Goal: Task Accomplishment & Management: Complete application form

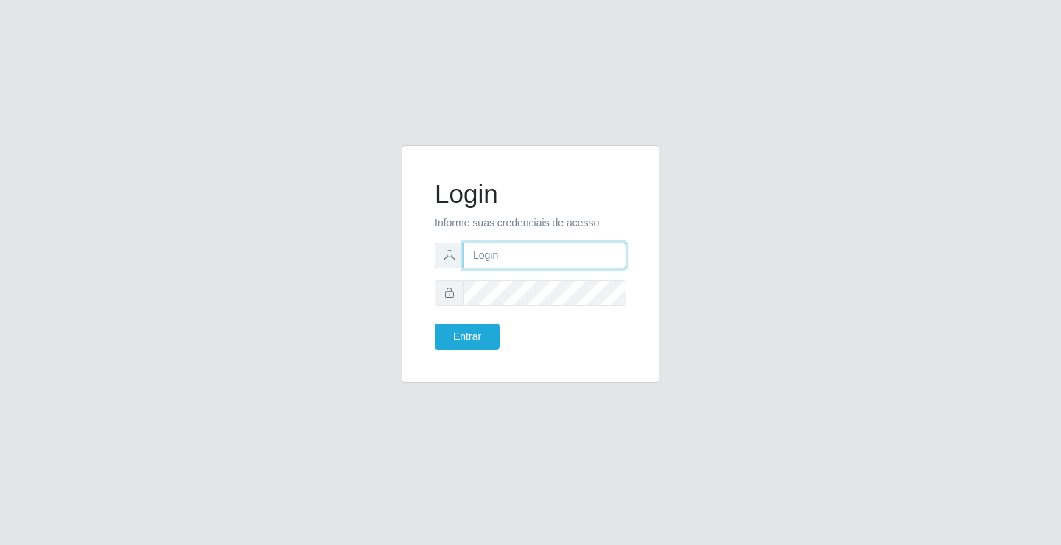
click at [480, 253] on input "text" at bounding box center [544, 255] width 163 height 26
type input "zivaneide@ideal"
click at [435, 323] on button "Entrar" at bounding box center [467, 336] width 65 height 26
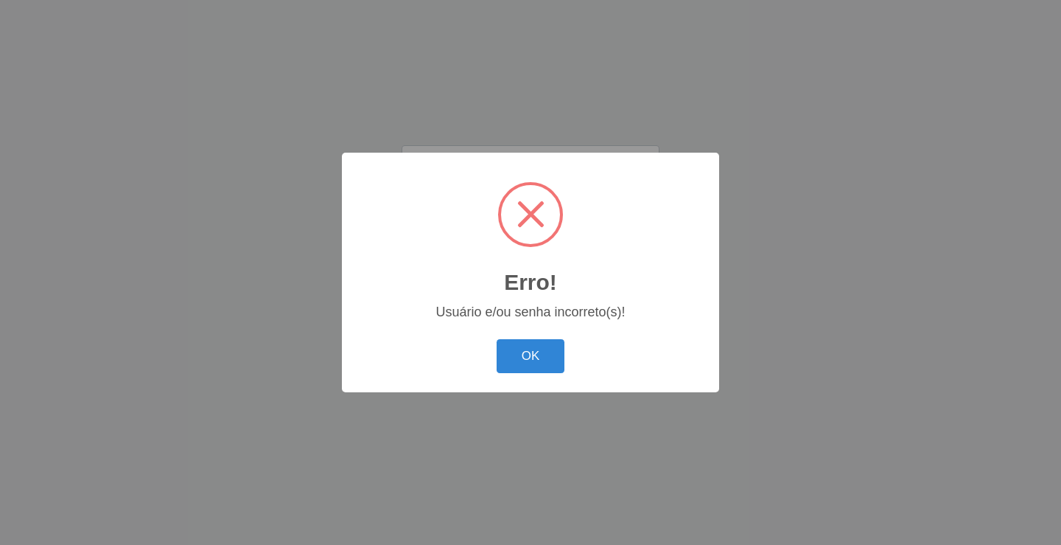
click at [525, 226] on span at bounding box center [530, 214] width 59 height 59
click at [548, 347] on button "OK" at bounding box center [531, 356] width 69 height 35
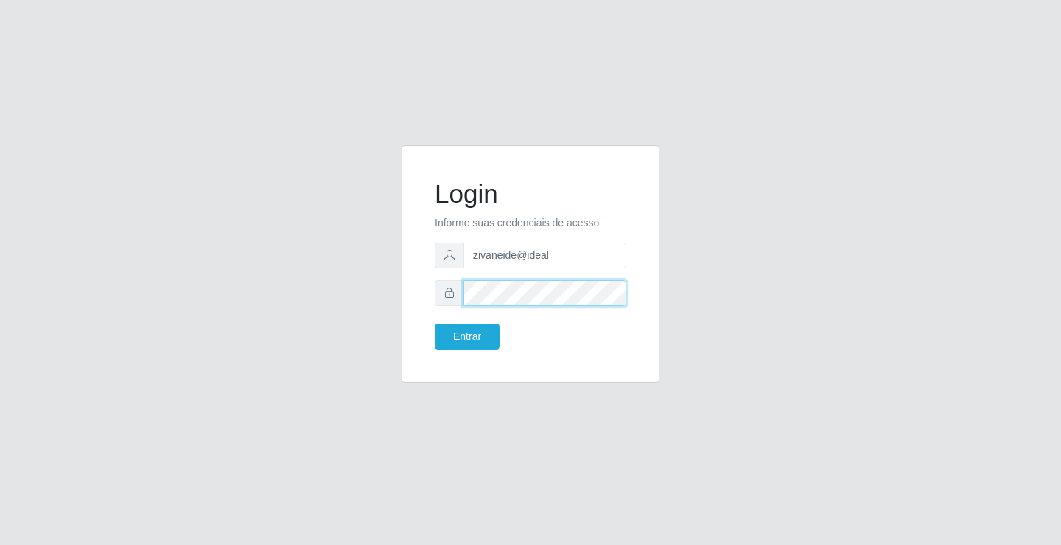
click at [435, 323] on button "Entrar" at bounding box center [467, 336] width 65 height 26
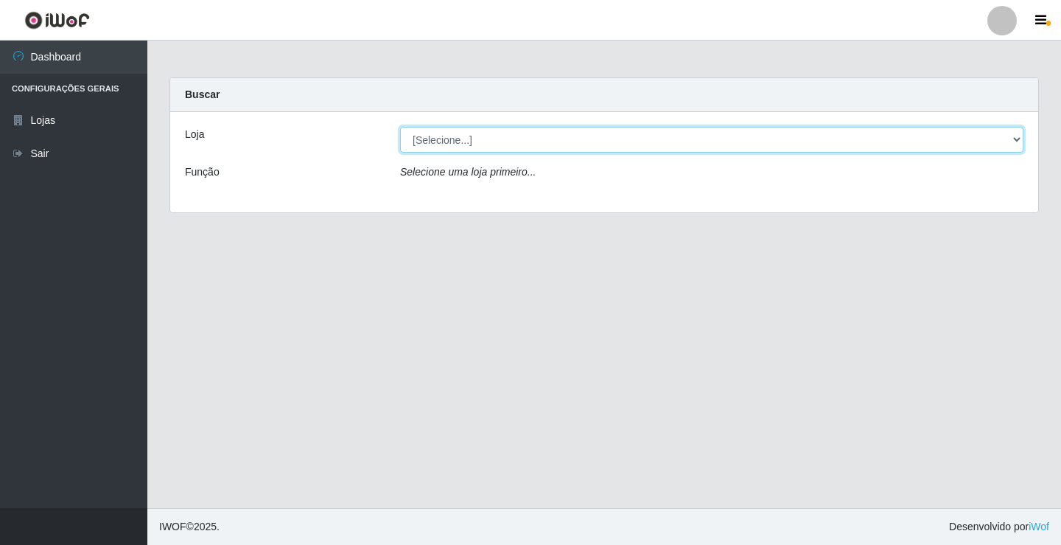
click at [1021, 139] on select "[Selecione...] Ideal - Conceição" at bounding box center [711, 140] width 623 height 26
select select "231"
click at [400, 127] on select "[Selecione...] Ideal - Conceição" at bounding box center [711, 140] width 623 height 26
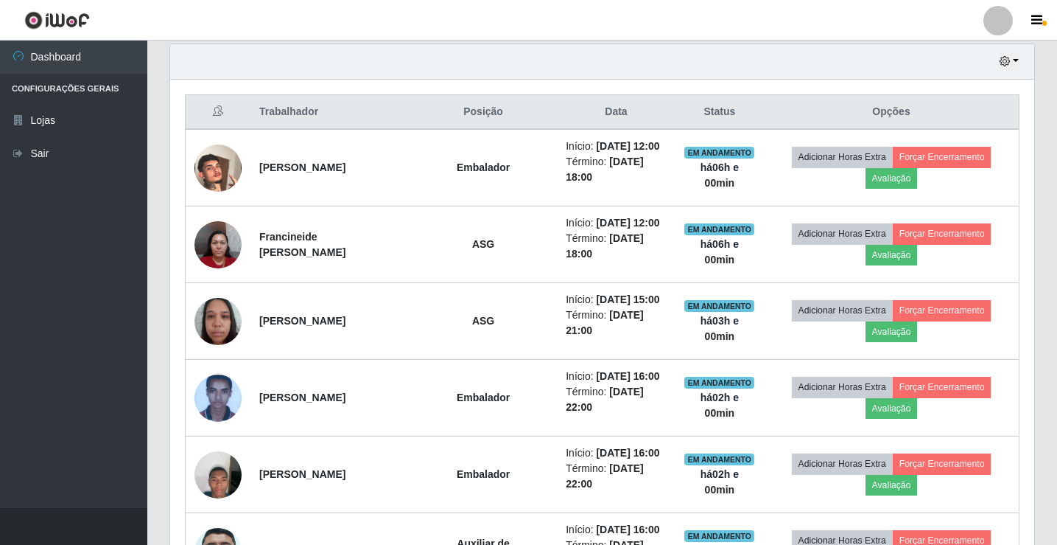
scroll to position [487, 0]
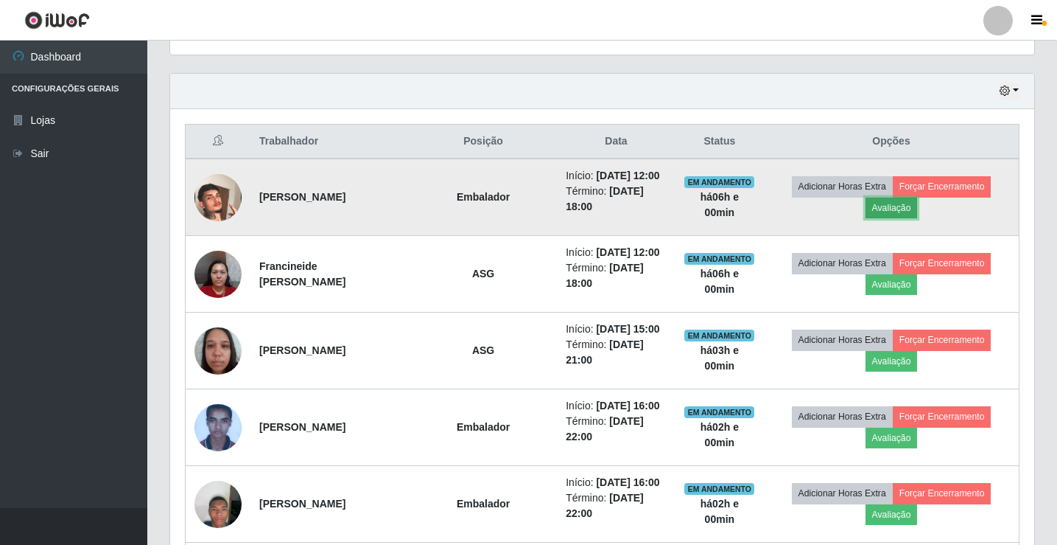
click at [901, 205] on button "Avaliação" at bounding box center [892, 207] width 52 height 21
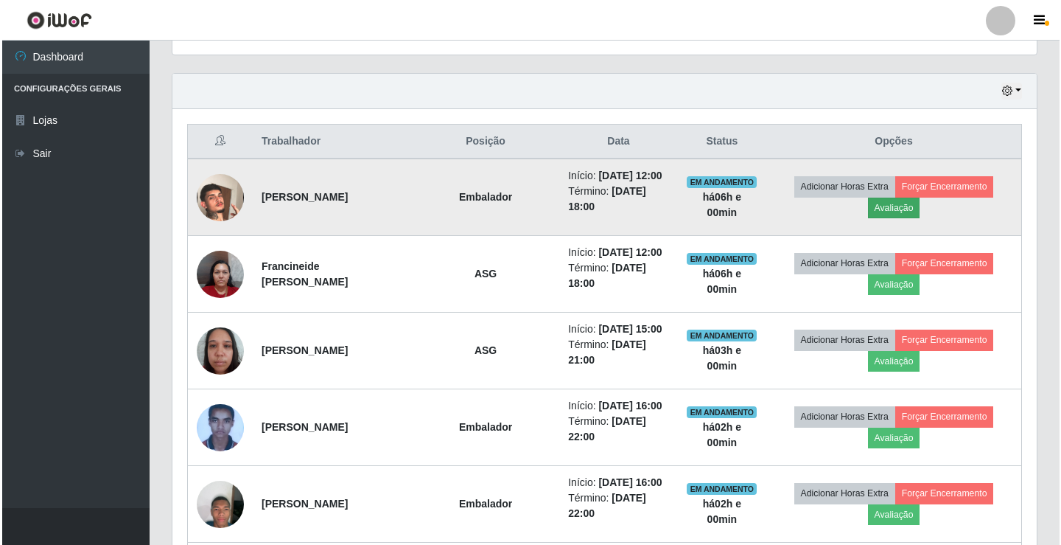
scroll to position [306, 857]
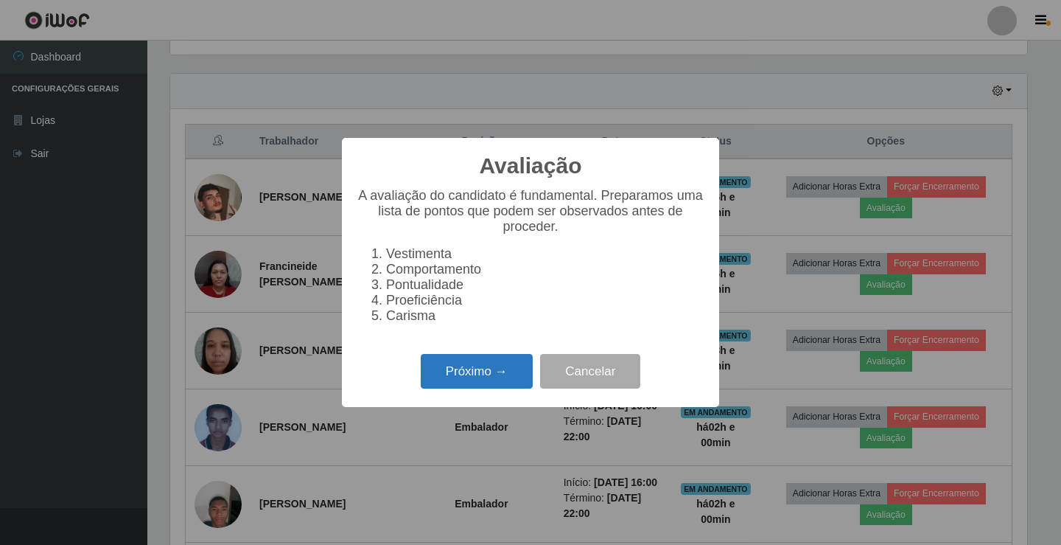
click at [467, 374] on button "Próximo →" at bounding box center [477, 371] width 112 height 35
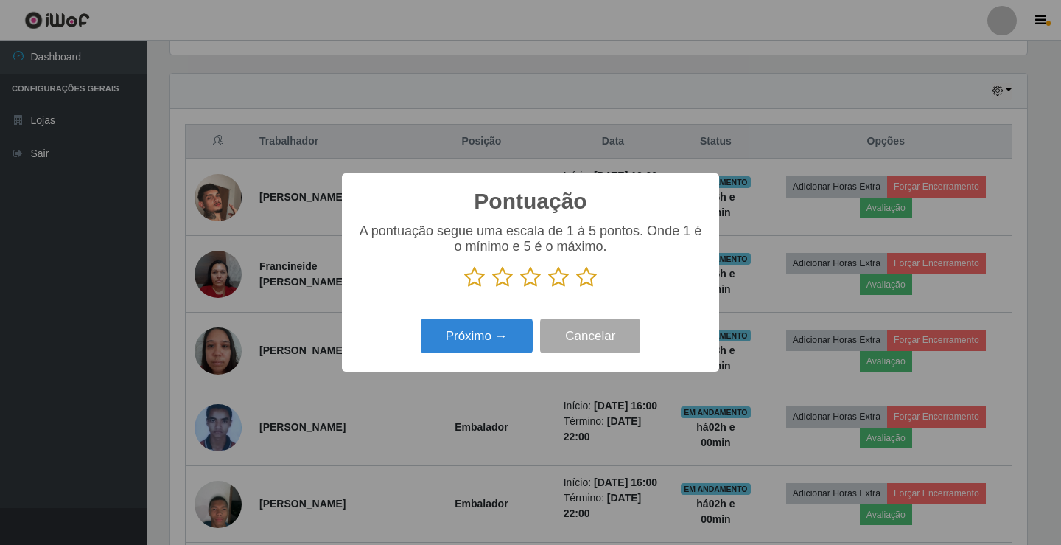
scroll to position [736576, 736024]
click at [562, 281] on icon at bounding box center [558, 277] width 21 height 22
click at [548, 288] on input "radio" at bounding box center [548, 288] width 0 height 0
click at [517, 339] on button "Próximo →" at bounding box center [477, 335] width 112 height 35
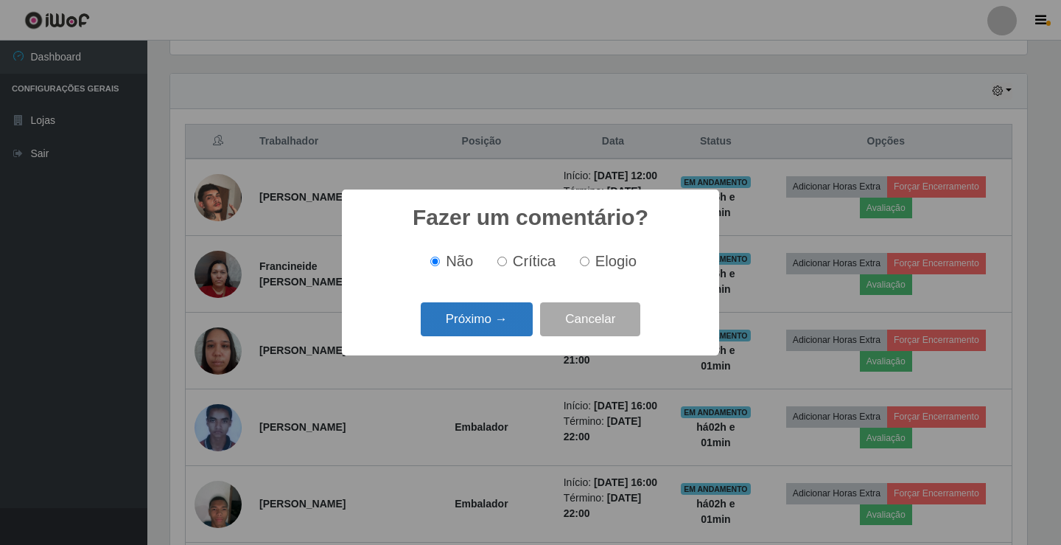
click at [506, 321] on button "Próximo →" at bounding box center [477, 319] width 112 height 35
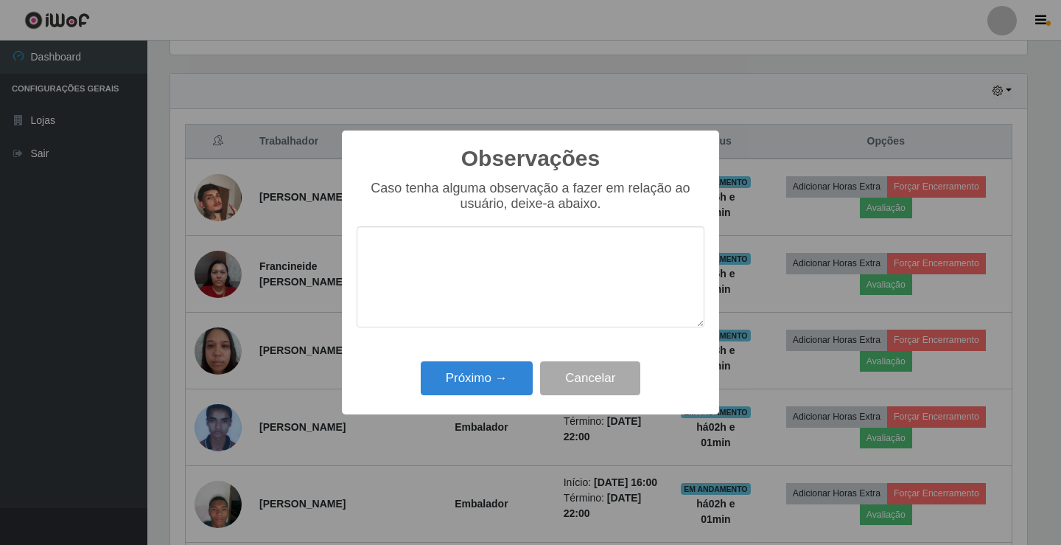
click at [408, 270] on textarea at bounding box center [531, 276] width 348 height 101
type textarea "ativo"
click at [493, 383] on button "Próximo →" at bounding box center [477, 378] width 112 height 35
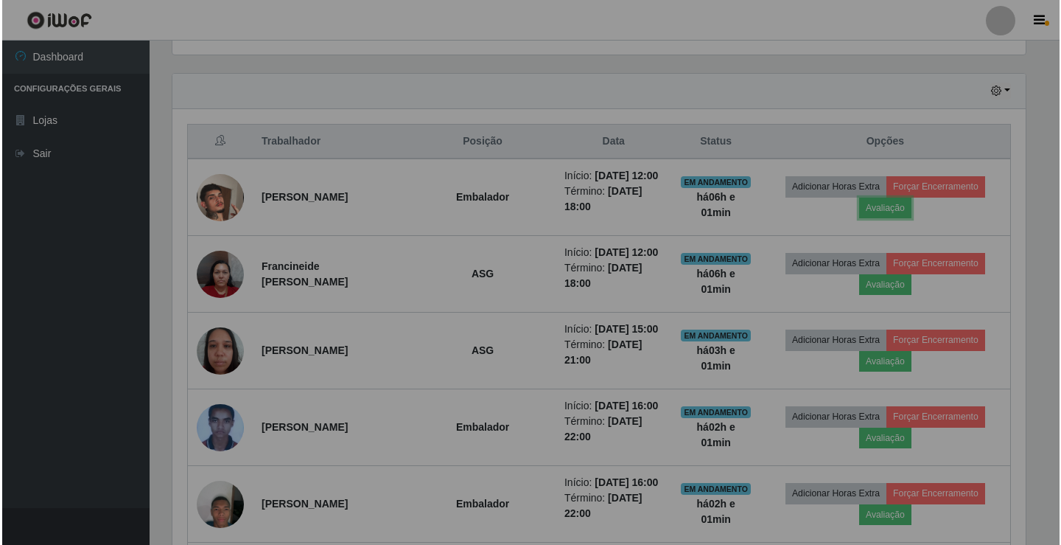
scroll to position [306, 864]
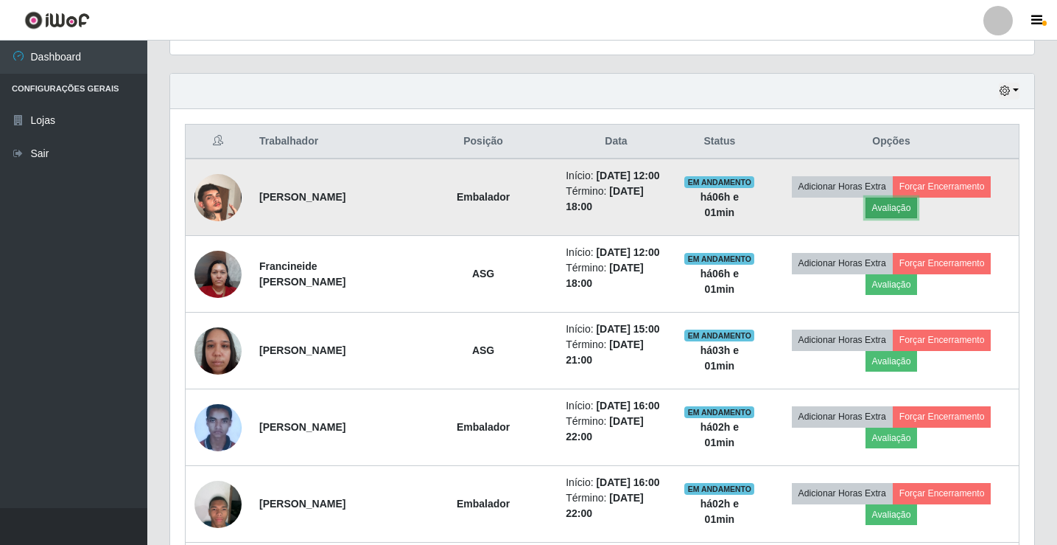
click at [900, 207] on button "Avaliação" at bounding box center [892, 207] width 52 height 21
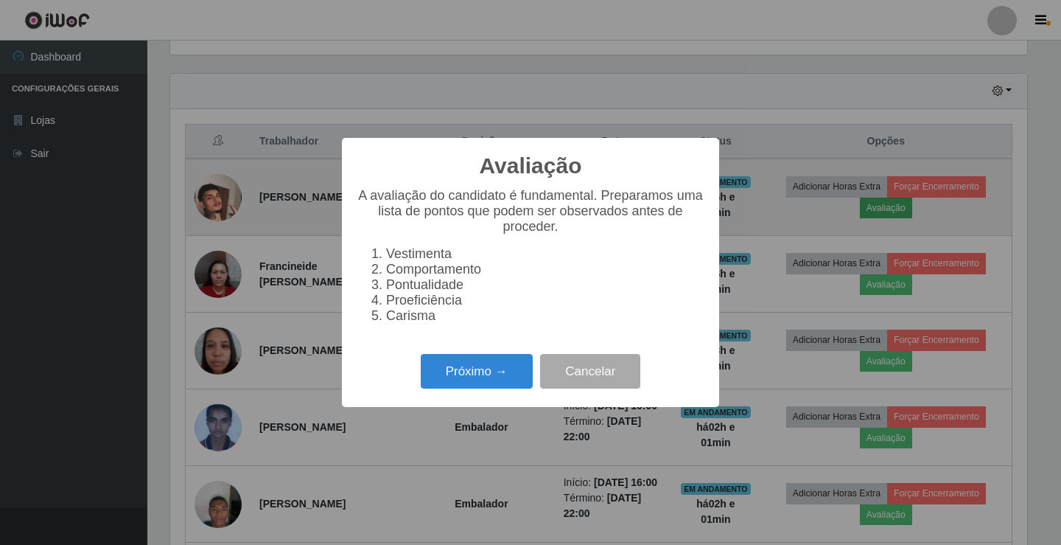
scroll to position [306, 857]
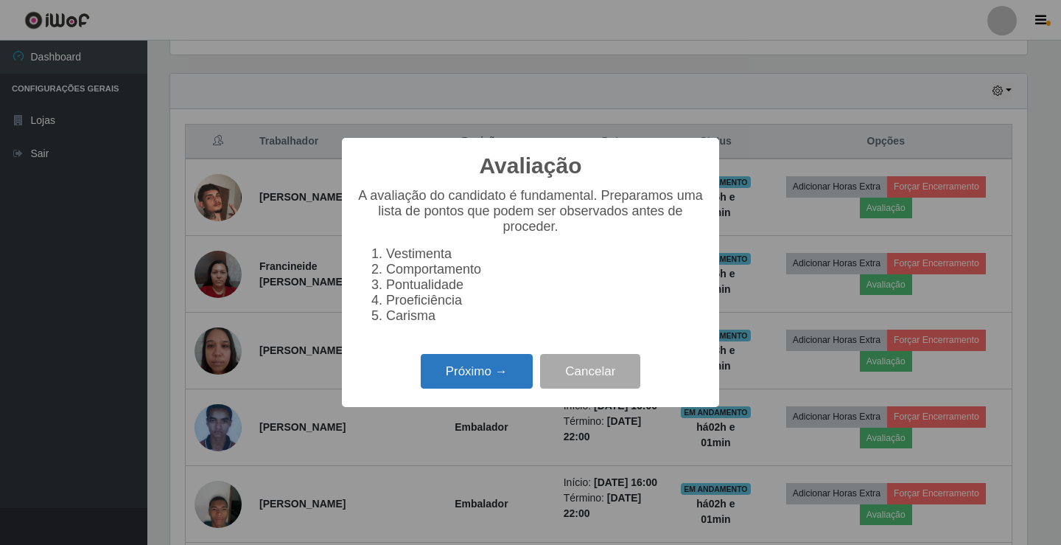
click at [484, 380] on button "Próximo →" at bounding box center [477, 371] width 112 height 35
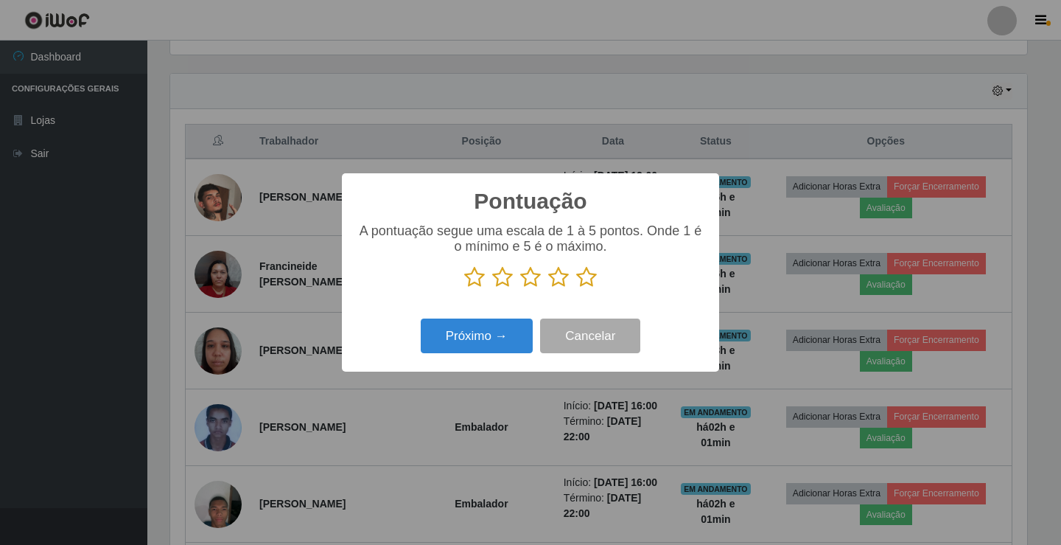
scroll to position [736576, 736024]
click at [562, 278] on icon at bounding box center [558, 277] width 21 height 22
click at [548, 288] on input "radio" at bounding box center [548, 288] width 0 height 0
click at [512, 337] on button "Próximo →" at bounding box center [477, 335] width 112 height 35
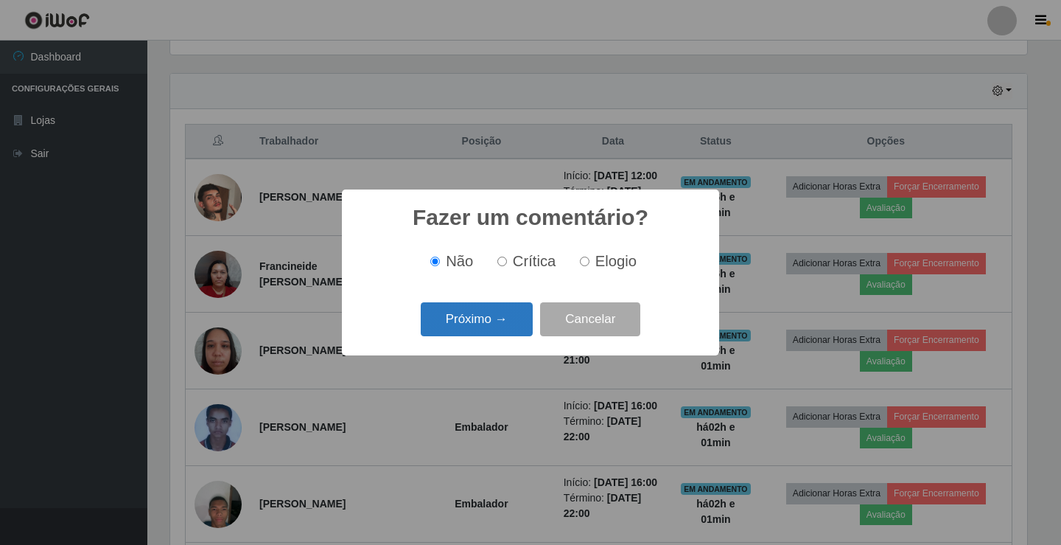
click at [517, 308] on button "Próximo →" at bounding box center [477, 319] width 112 height 35
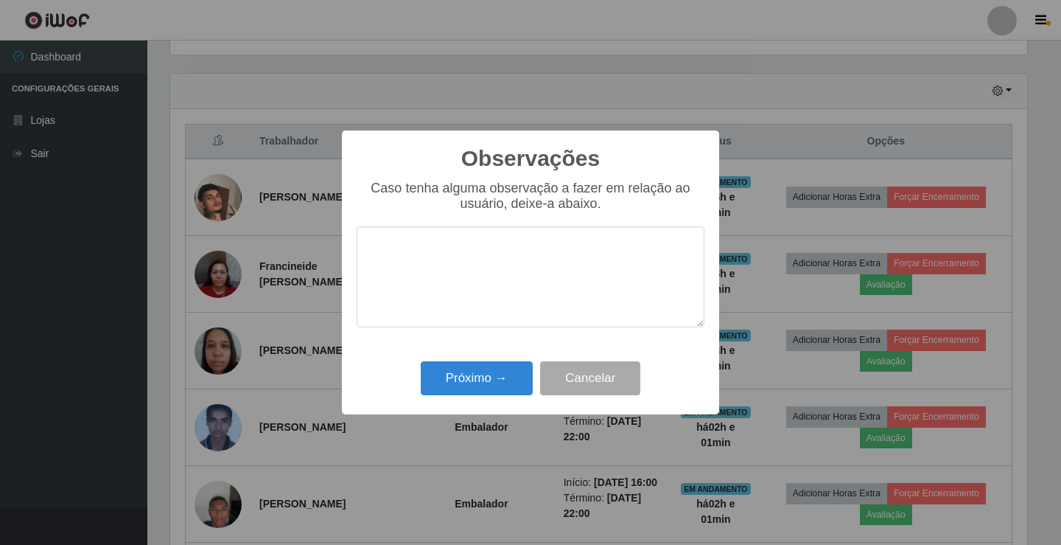
click at [520, 274] on textarea at bounding box center [531, 276] width 348 height 101
type textarea "ativo"
click at [572, 379] on button "Cancelar" at bounding box center [590, 378] width 100 height 35
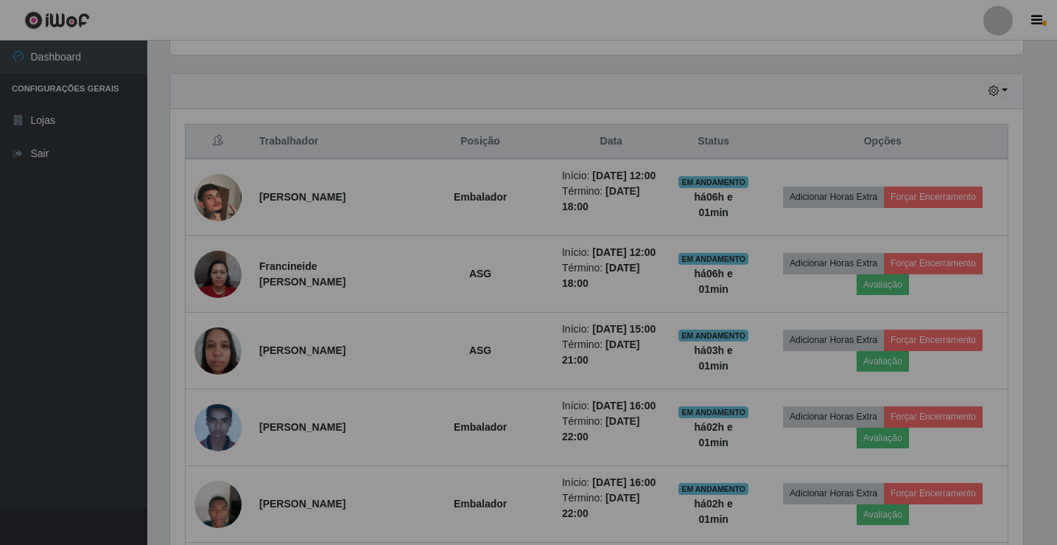
scroll to position [306, 864]
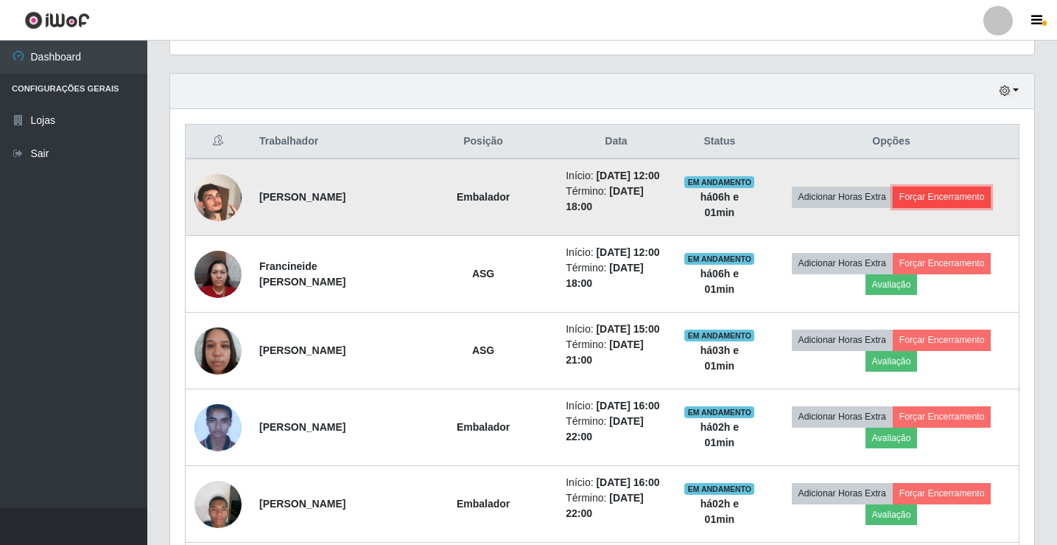
click at [908, 196] on button "Forçar Encerramento" at bounding box center [942, 196] width 99 height 21
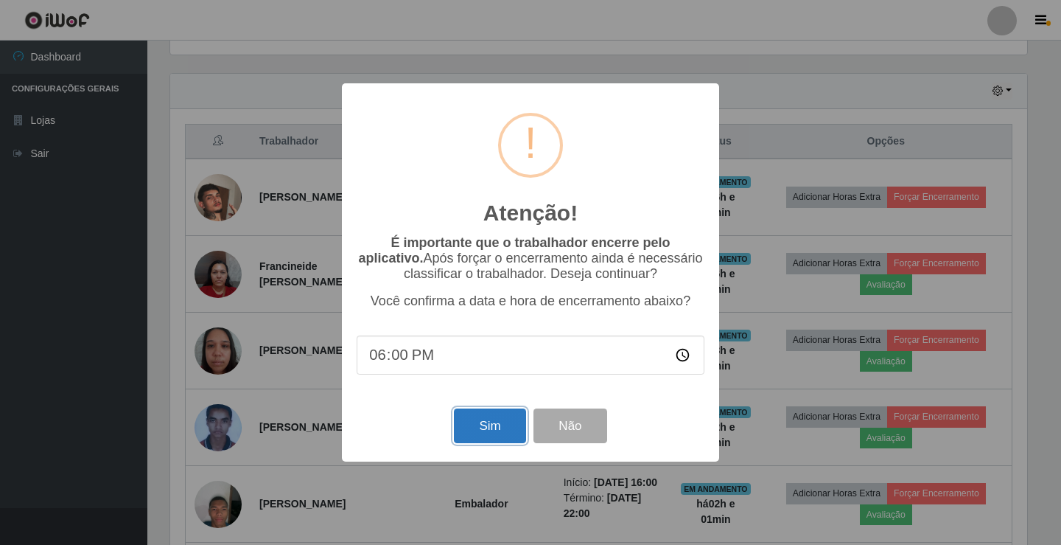
click at [512, 426] on button "Sim" at bounding box center [489, 425] width 71 height 35
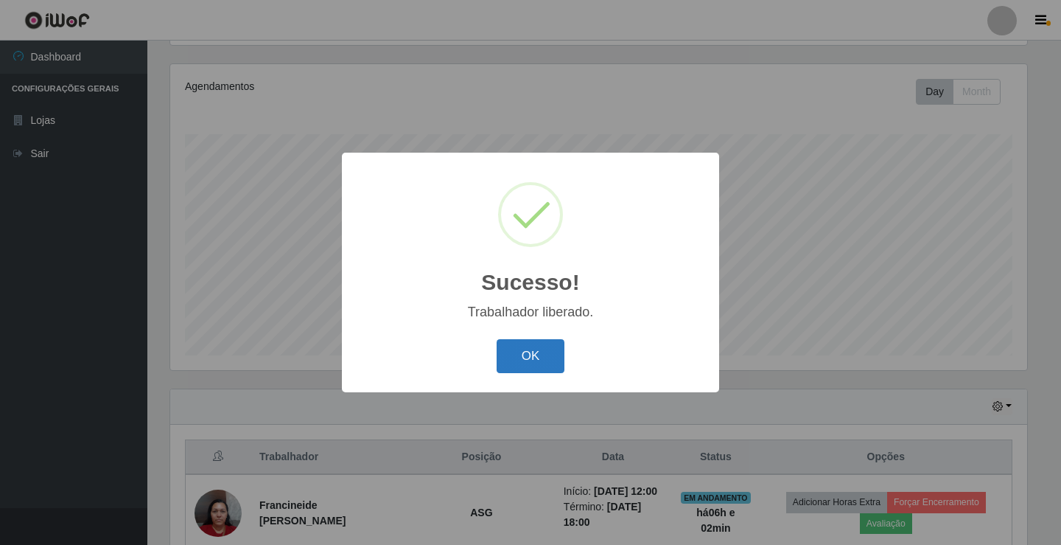
click at [545, 352] on button "OK" at bounding box center [531, 356] width 69 height 35
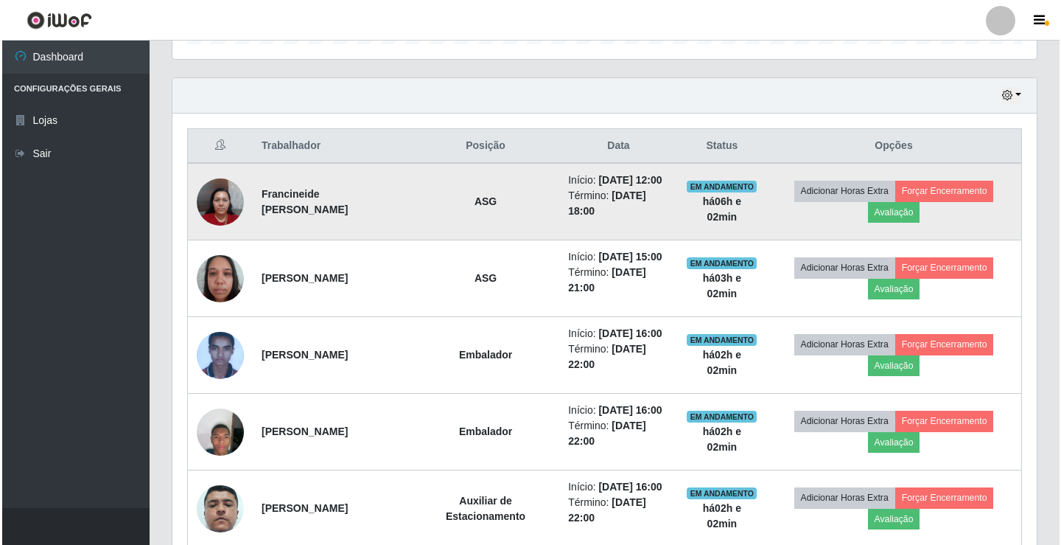
scroll to position [466, 0]
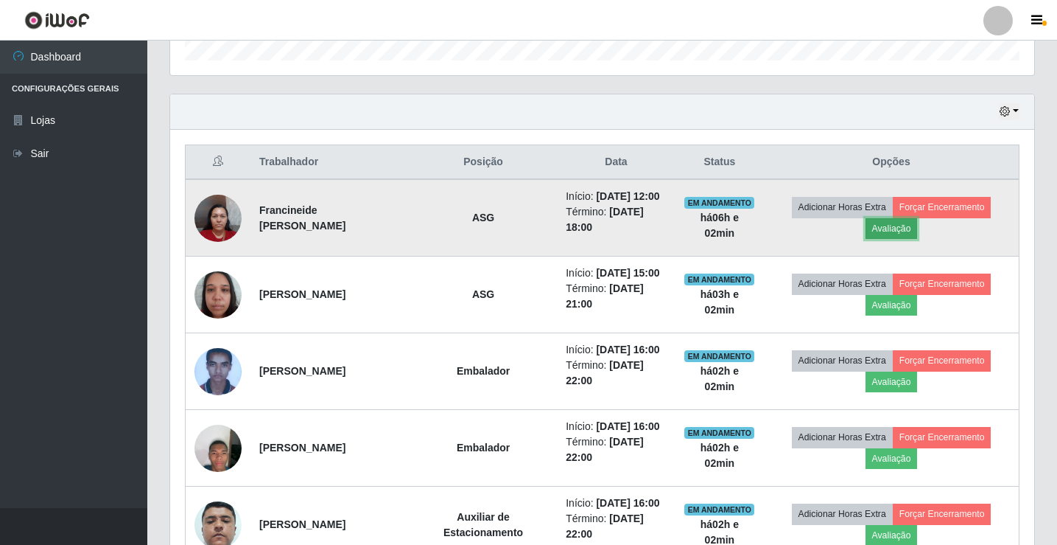
click at [889, 228] on button "Avaliação" at bounding box center [892, 228] width 52 height 21
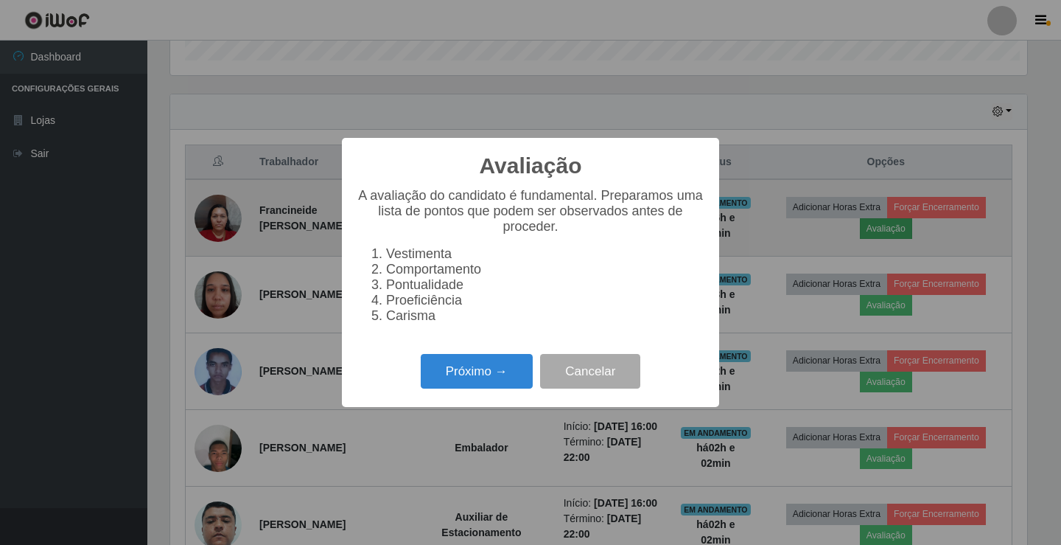
scroll to position [306, 857]
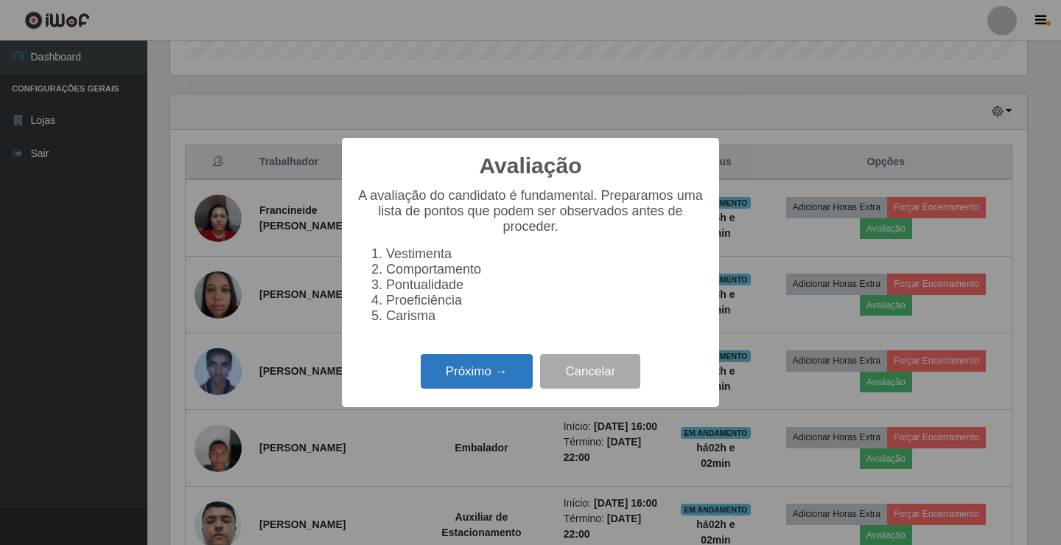
click at [497, 384] on button "Próximo →" at bounding box center [477, 371] width 112 height 35
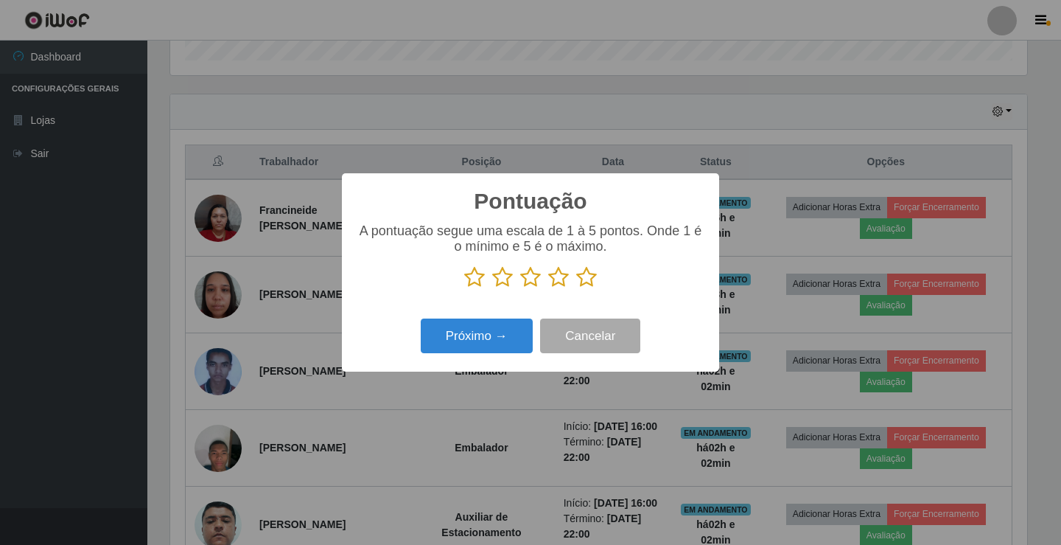
click at [557, 279] on icon at bounding box center [558, 277] width 21 height 22
click at [548, 288] on input "radio" at bounding box center [548, 288] width 0 height 0
click at [494, 340] on button "Próximo →" at bounding box center [477, 335] width 112 height 35
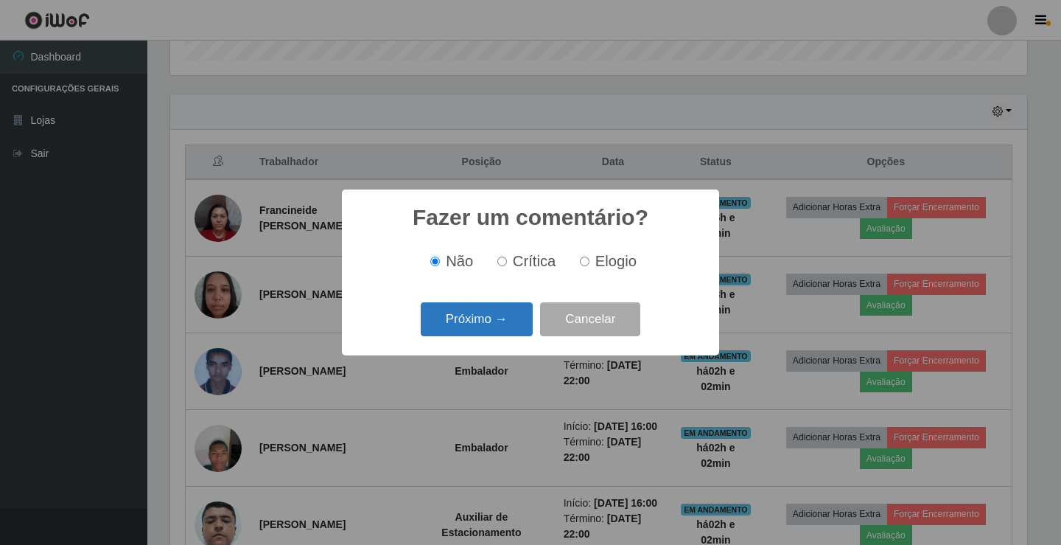
click at [513, 320] on button "Próximo →" at bounding box center [477, 319] width 112 height 35
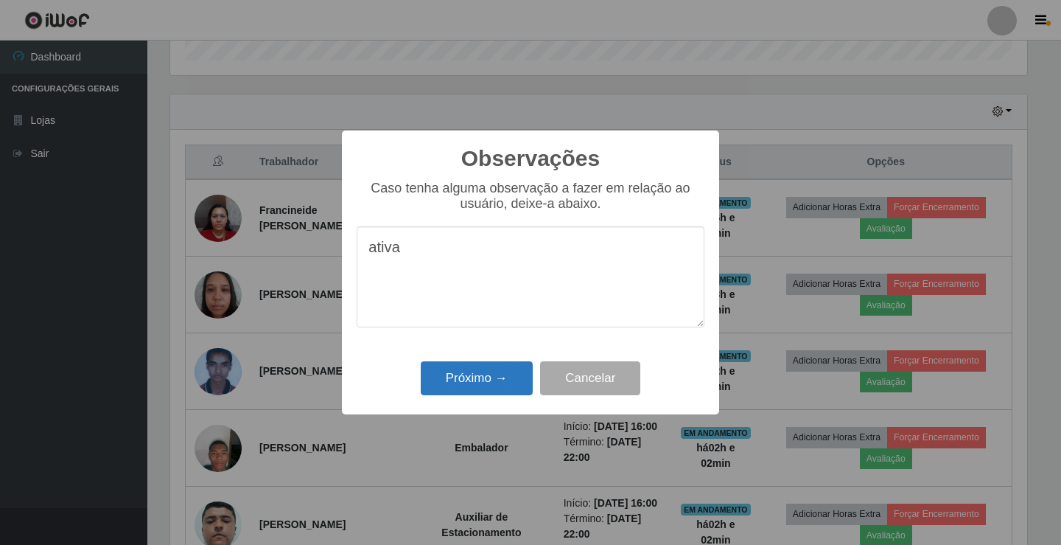
type textarea "ativa"
click at [492, 371] on button "Próximo →" at bounding box center [477, 378] width 112 height 35
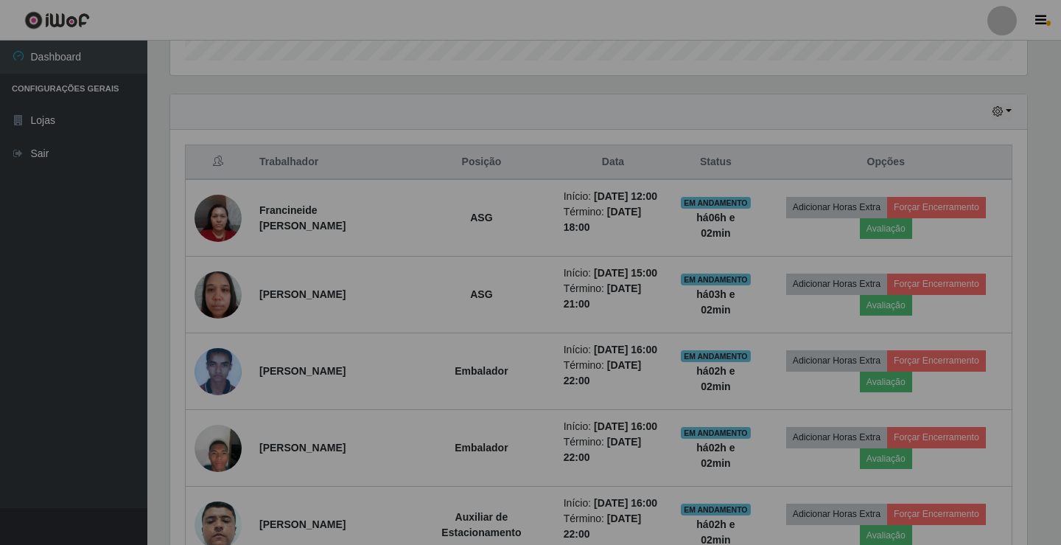
scroll to position [306, 864]
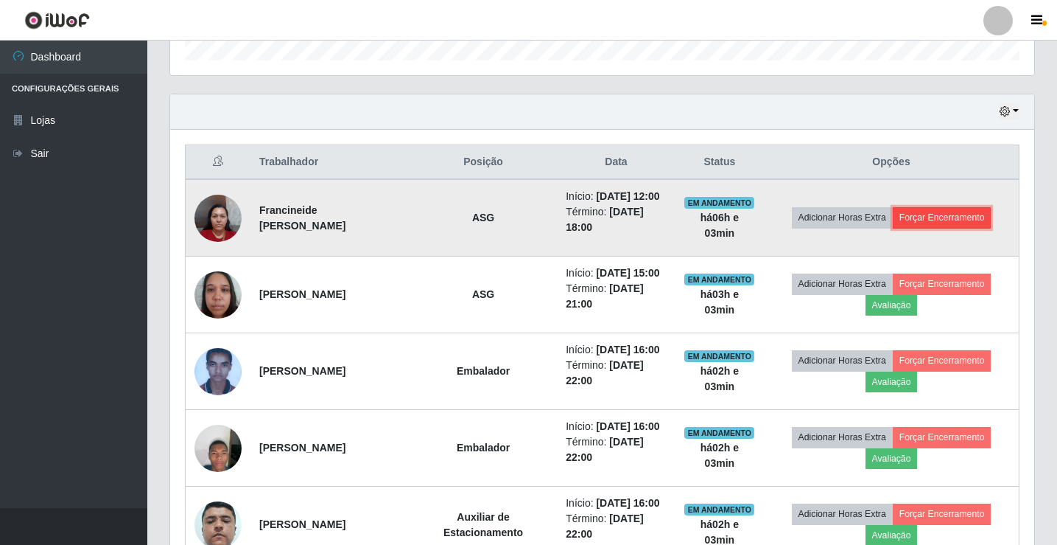
click at [945, 210] on button "Forçar Encerramento" at bounding box center [942, 217] width 99 height 21
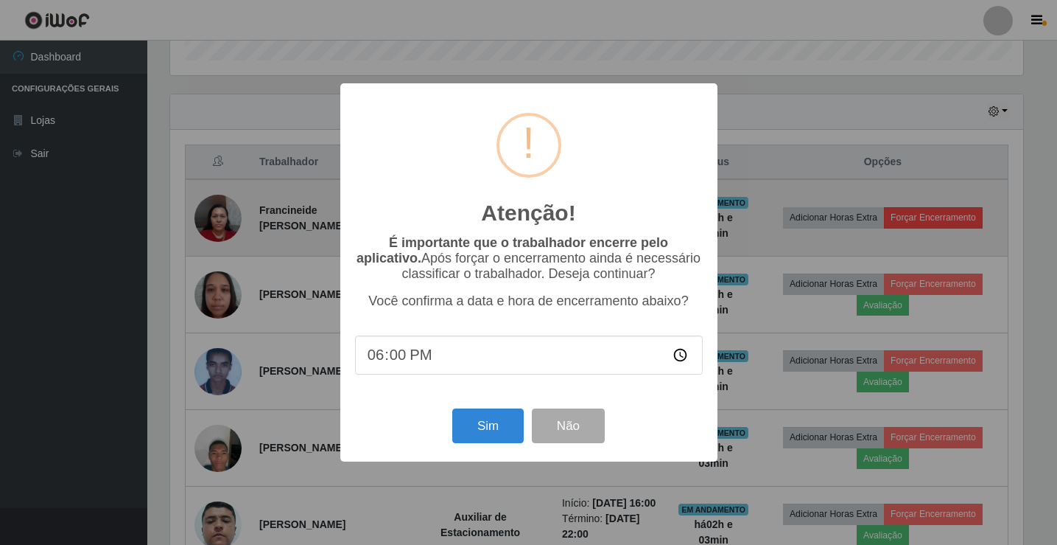
scroll to position [306, 857]
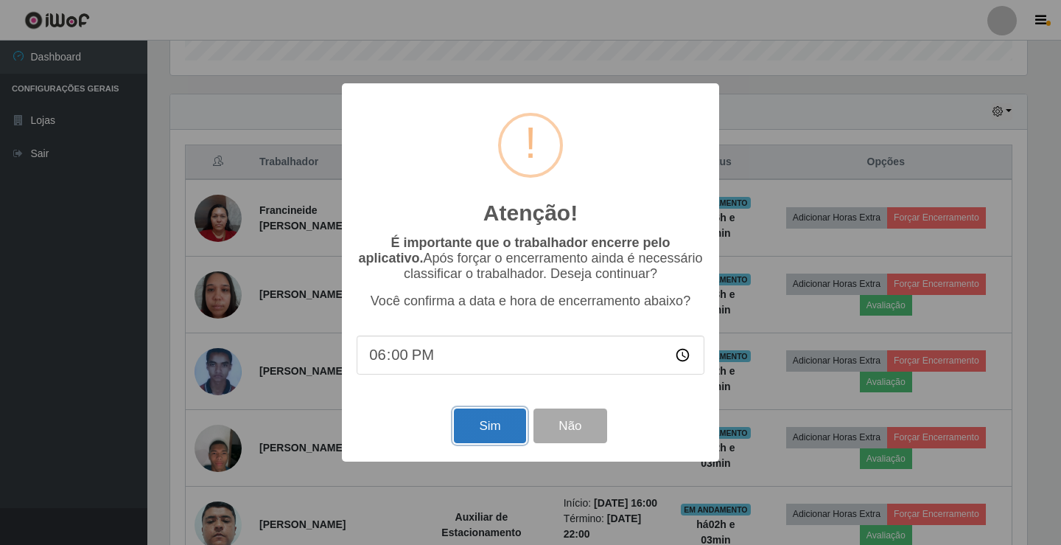
click at [497, 430] on button "Sim" at bounding box center [489, 425] width 71 height 35
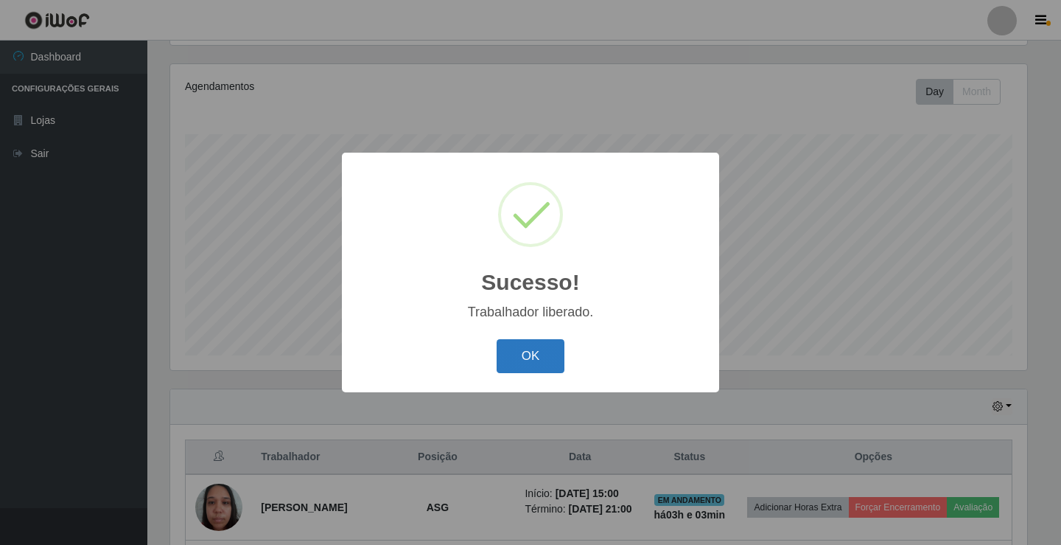
click at [531, 346] on button "OK" at bounding box center [531, 356] width 69 height 35
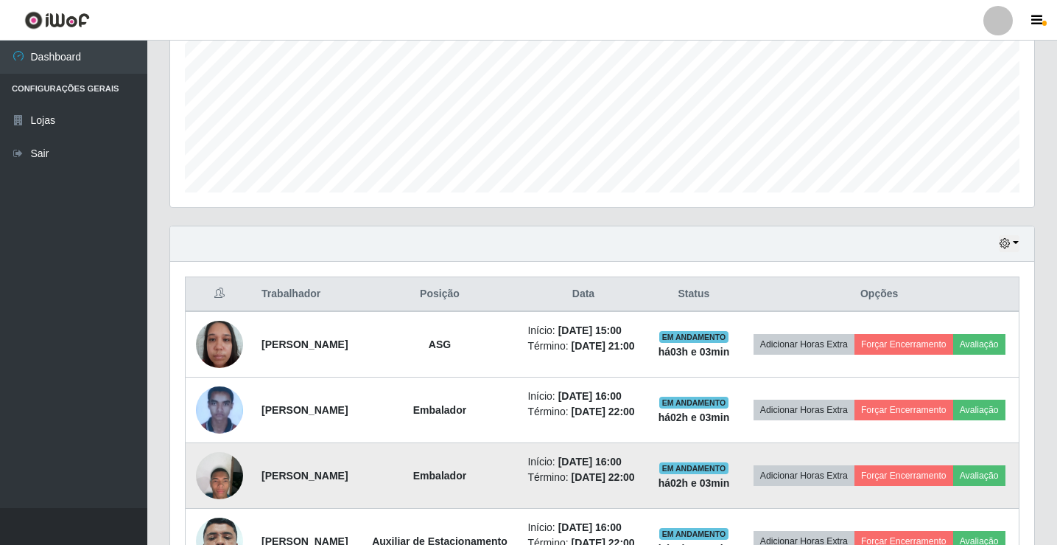
scroll to position [334, 0]
